Goal: Go to known website: Access a specific website the user already knows

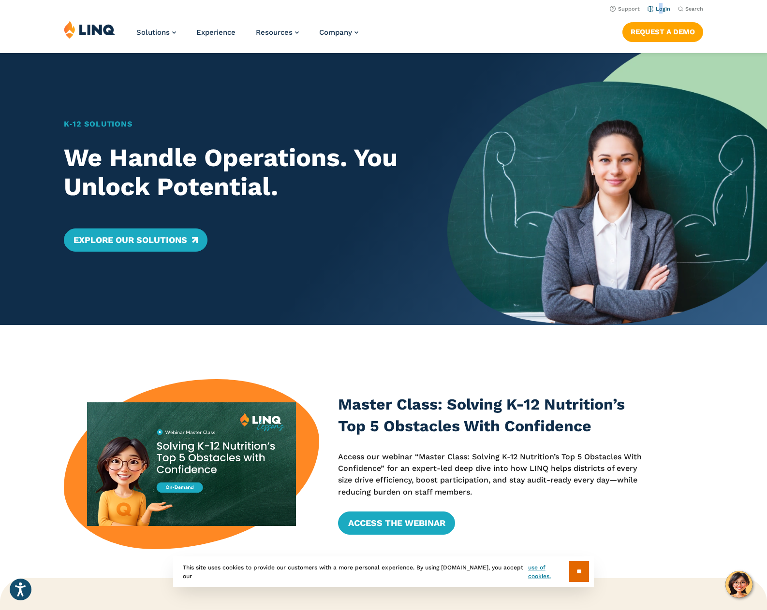
click at [661, 5] on li "Login" at bounding box center [658, 8] width 23 height 11
click at [661, 6] on link "Login" at bounding box center [658, 9] width 23 height 6
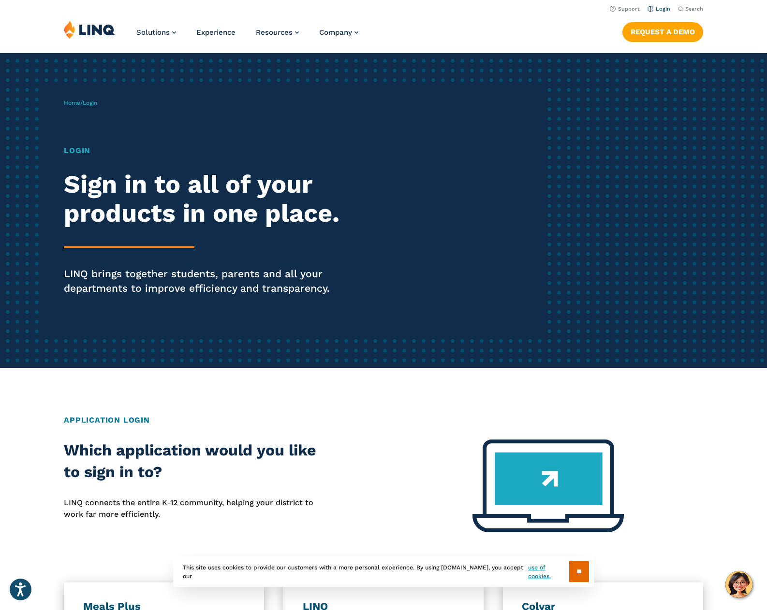
click at [661, 12] on link "Login" at bounding box center [658, 9] width 23 height 6
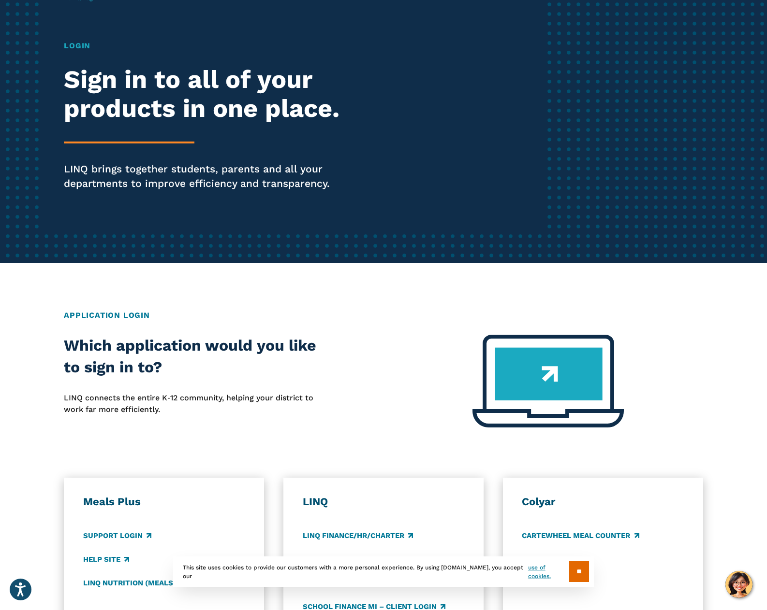
scroll to position [290, 0]
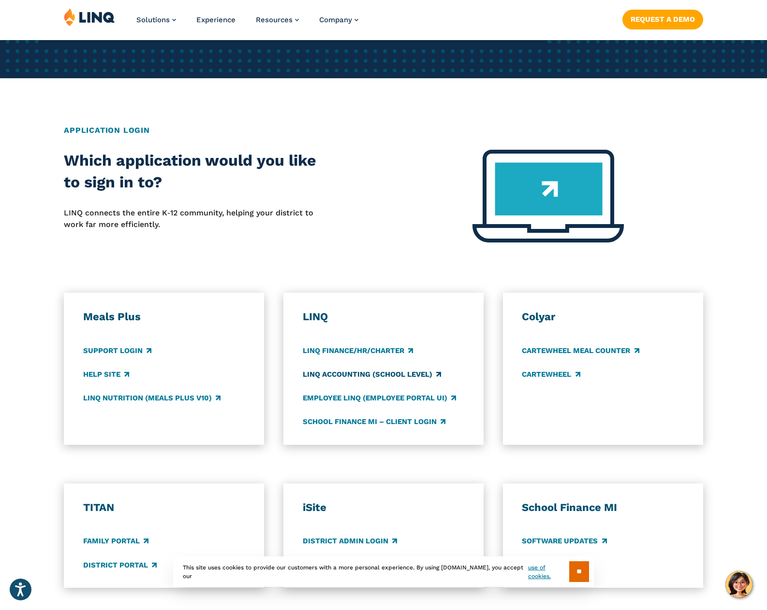
click at [406, 372] on link "LINQ Accounting (school level)" at bounding box center [372, 374] width 138 height 11
